Goal: Information Seeking & Learning: Learn about a topic

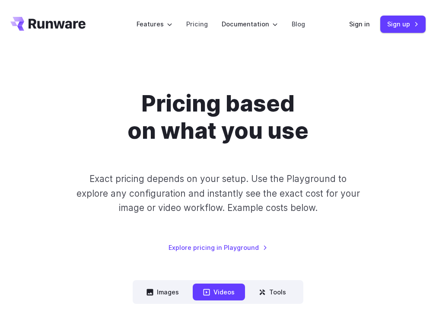
click at [163, 292] on button "Images" at bounding box center [162, 292] width 53 height 17
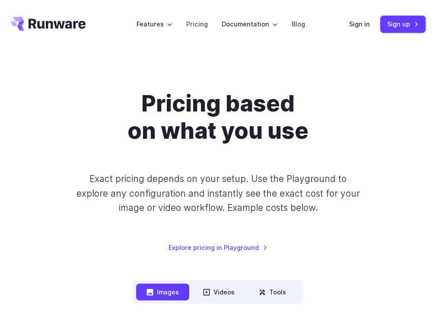
click at [272, 292] on button "Tools" at bounding box center [273, 292] width 48 height 17
